Goal: Task Accomplishment & Management: Manage account settings

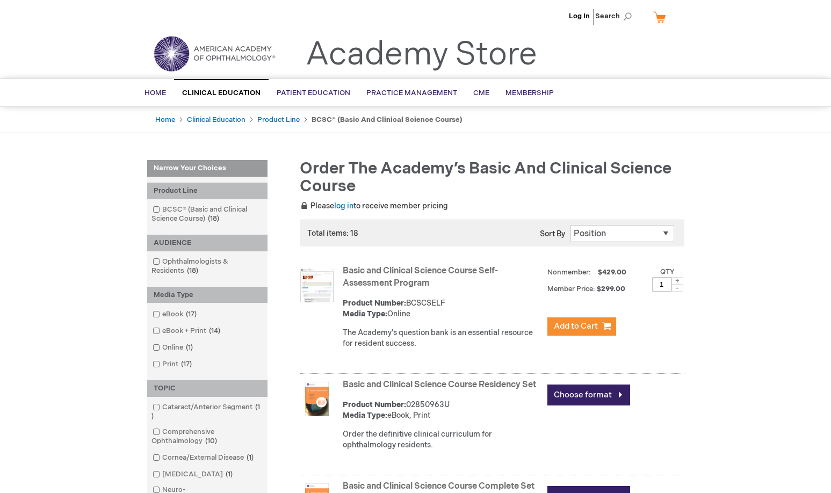
click at [565, 12] on ul "Log In Search" at bounding box center [415, 19] width 553 height 38
click at [574, 17] on link "Log In" at bounding box center [579, 16] width 21 height 9
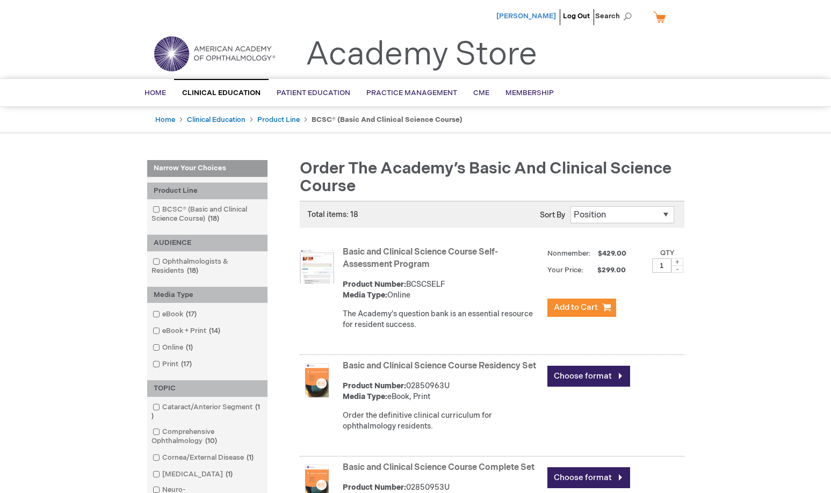
click at [534, 18] on span "[PERSON_NAME]" at bounding box center [527, 16] width 60 height 9
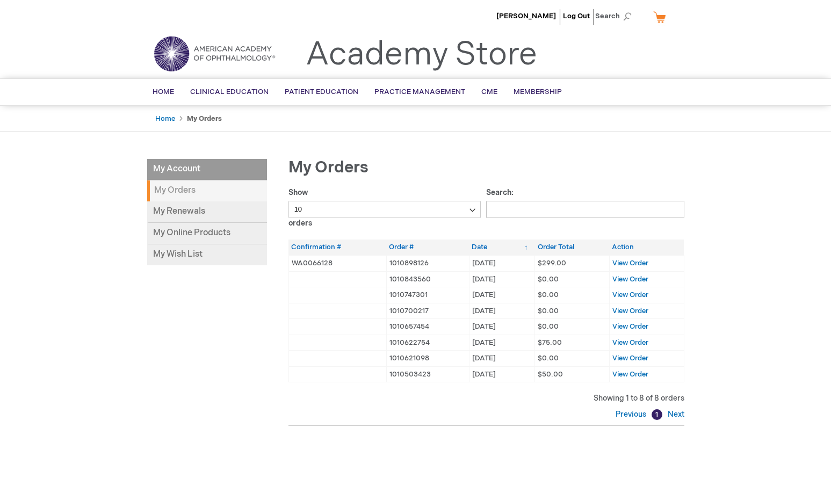
click at [255, 405] on div "My Account My Account My Orders My Renewals My Online Products My Wish List My …" at bounding box center [415, 319] width 537 height 321
click at [532, 13] on span "[PERSON_NAME]" at bounding box center [527, 16] width 60 height 9
click at [197, 232] on link "My Online Products" at bounding box center [207, 233] width 120 height 21
